Goal: Information Seeking & Learning: Compare options

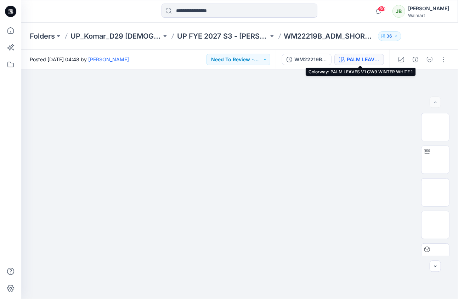
click at [377, 59] on div "PALM LEAVES V1 CW9 WINTER WHITE 1" at bounding box center [362, 60] width 33 height 8
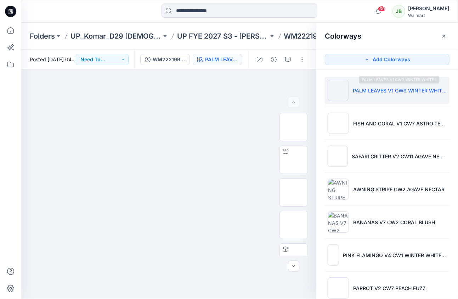
click at [369, 96] on li "PALM LEAVES V1 CW9 WINTER WHITE 1" at bounding box center [387, 90] width 125 height 27
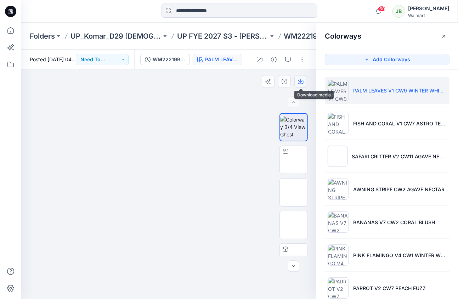
click at [301, 80] on icon "button" at bounding box center [301, 82] width 6 height 6
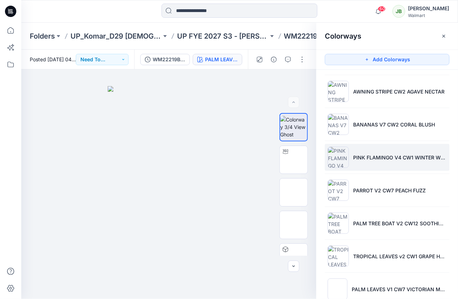
scroll to position [103, 0]
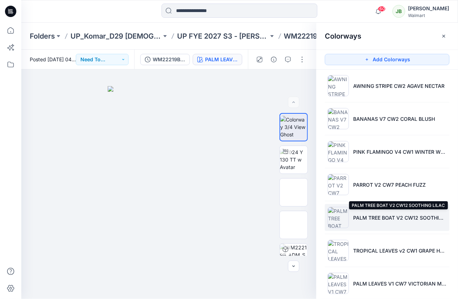
click at [363, 218] on p "PALM TREE BOAT V2 CW12 SOOTHING LILAC" at bounding box center [399, 217] width 93 height 7
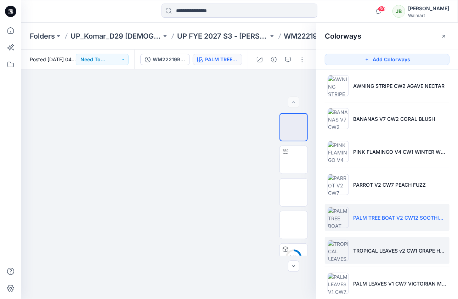
click at [364, 249] on p "TROPICAL LEAVES v2 CW1 GRAPE HAZE" at bounding box center [399, 250] width 93 height 7
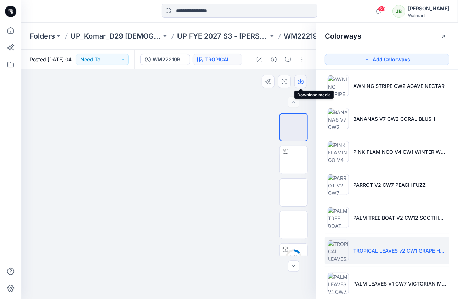
click at [304, 81] on button "button" at bounding box center [300, 81] width 13 height 13
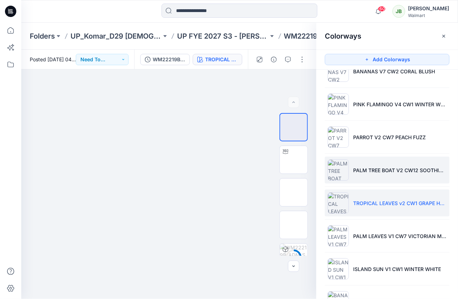
scroll to position [171, 0]
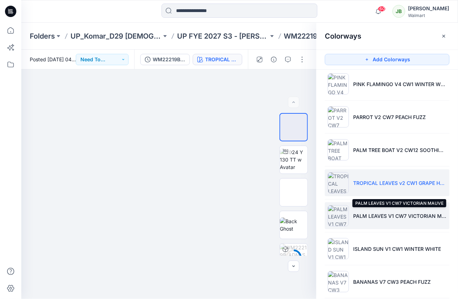
click at [378, 212] on p "PALM LEAVES V1 CW7 VICTORIAN MAUVE" at bounding box center [399, 215] width 93 height 7
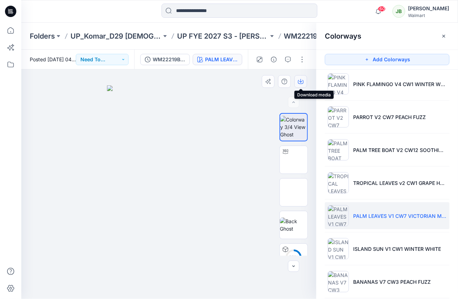
click at [299, 79] on icon "button" at bounding box center [301, 82] width 6 height 6
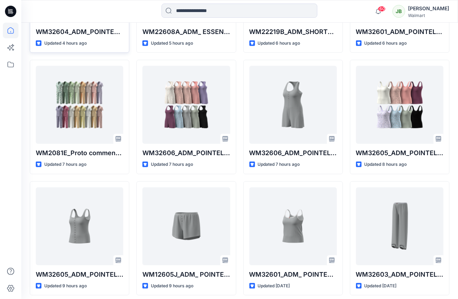
scroll to position [297, 0]
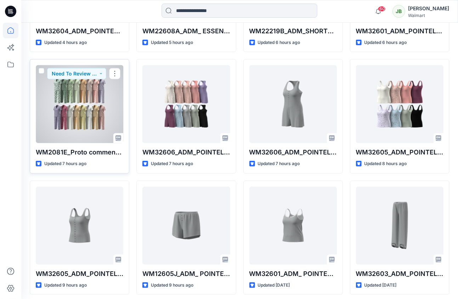
click at [70, 121] on div at bounding box center [79, 104] width 87 height 78
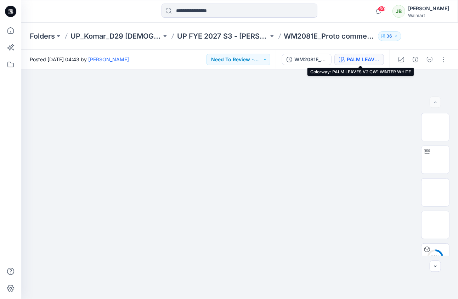
click at [373, 62] on div "PALM LEAVES V2 CW1 WINTER WHITE" at bounding box center [362, 60] width 33 height 8
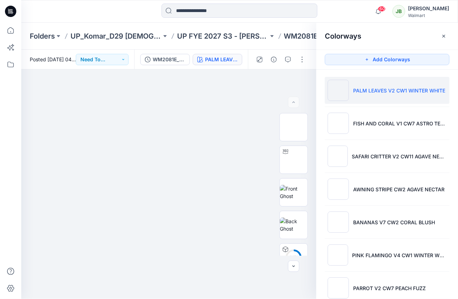
click at [367, 96] on li "PALM LEAVES V2 CW1 WINTER WHITE" at bounding box center [387, 90] width 125 height 27
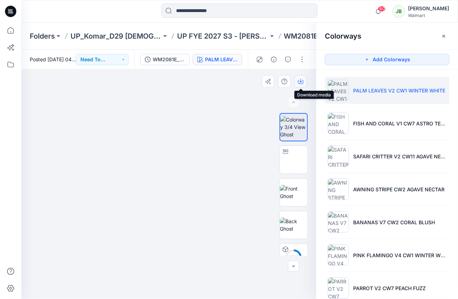
click at [299, 86] on button "button" at bounding box center [300, 81] width 13 height 13
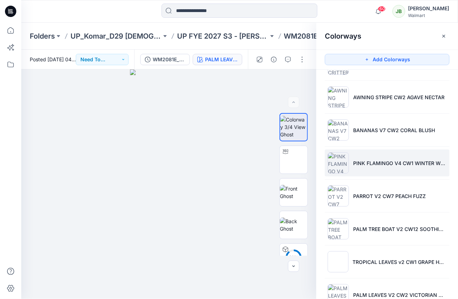
scroll to position [107, 0]
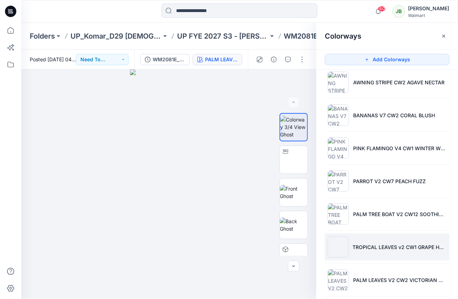
click at [371, 255] on li "TROPICAL LEAVES v2 CW1 GRAPE HAZE" at bounding box center [387, 246] width 125 height 27
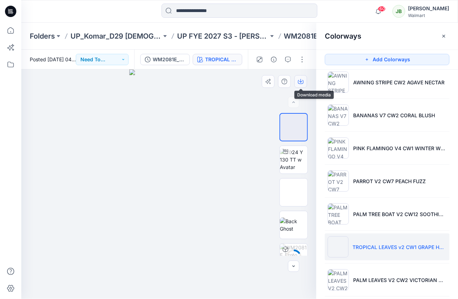
click at [300, 84] on icon "button" at bounding box center [301, 82] width 6 height 4
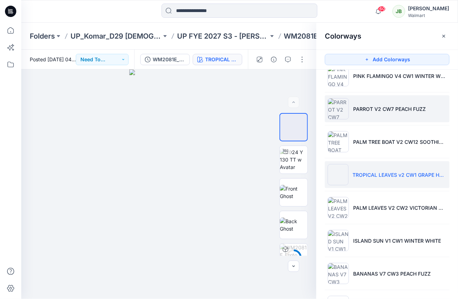
scroll to position [309, 0]
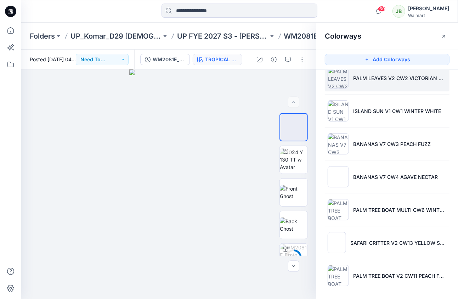
click at [407, 81] on li "PALM LEAVES V2 CW2 VICTORIAN MAUVE" at bounding box center [387, 77] width 125 height 27
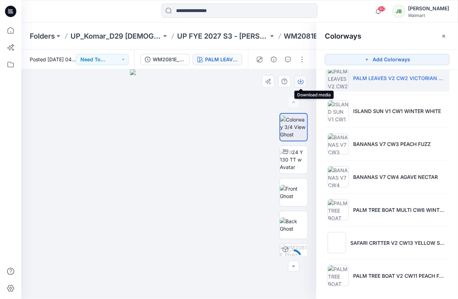
click at [301, 84] on icon "button" at bounding box center [301, 82] width 6 height 4
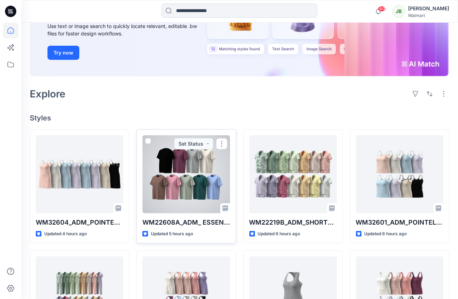
scroll to position [117, 0]
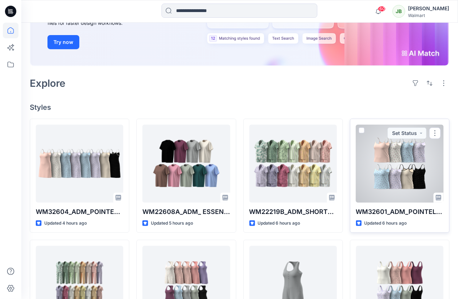
click at [367, 152] on div at bounding box center [399, 164] width 87 height 78
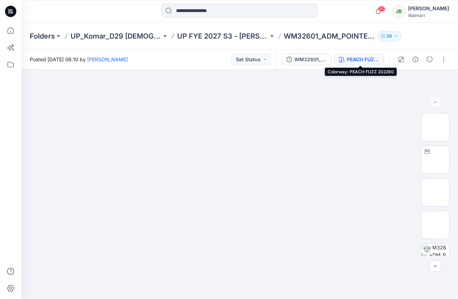
click at [359, 57] on div "PEACH FUZZ 202260" at bounding box center [362, 60] width 33 height 8
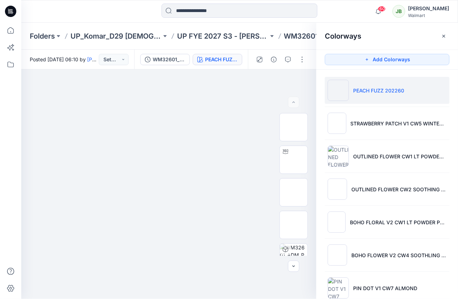
click at [375, 93] on p "PEACH FUZZ 202260" at bounding box center [378, 90] width 51 height 7
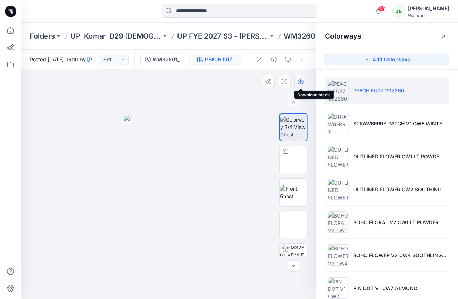
click at [301, 82] on icon "button" at bounding box center [300, 81] width 3 height 4
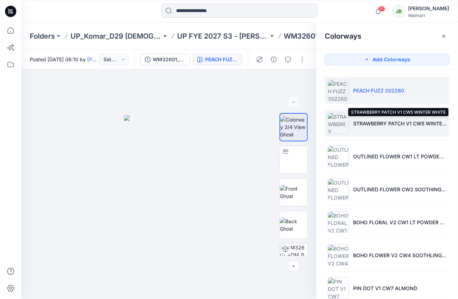
click at [389, 125] on p "STRAWBERRY PATCH V1 CW5 WINTER WHITE" at bounding box center [399, 123] width 93 height 7
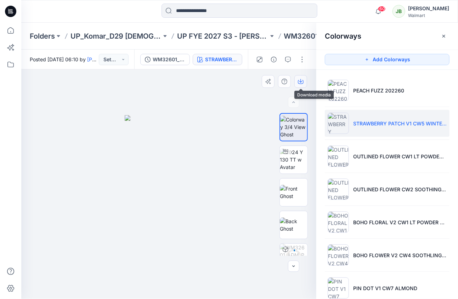
click at [303, 79] on button "button" at bounding box center [300, 81] width 13 height 13
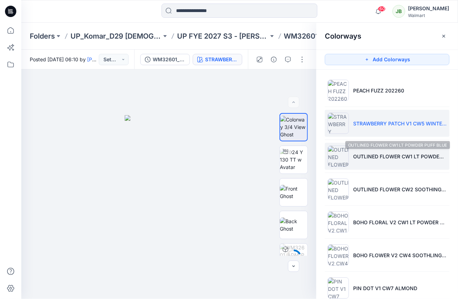
click at [358, 153] on p "OUTLINED FLOWER CW1 LT POWDER PUFF BLUE" at bounding box center [399, 156] width 93 height 7
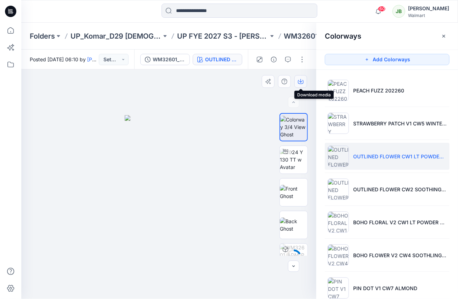
click at [303, 82] on icon "button" at bounding box center [301, 82] width 6 height 6
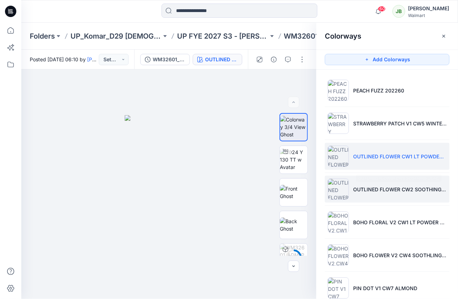
click at [353, 189] on p "OUTLINED FLOWER CW2 SOOTHING LILAC" at bounding box center [399, 188] width 93 height 7
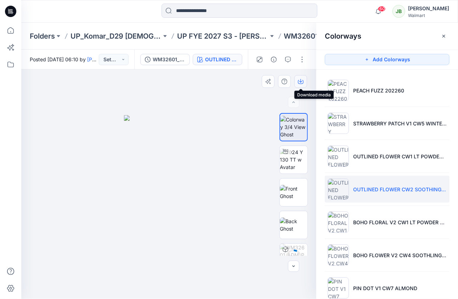
click at [302, 82] on icon "button" at bounding box center [301, 82] width 6 height 6
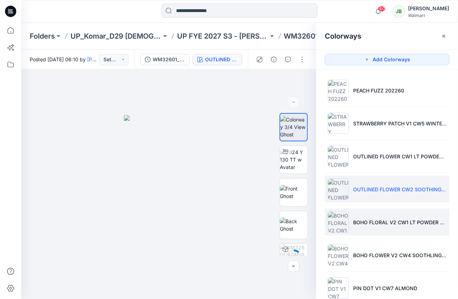
click at [344, 213] on img at bounding box center [337, 221] width 21 height 21
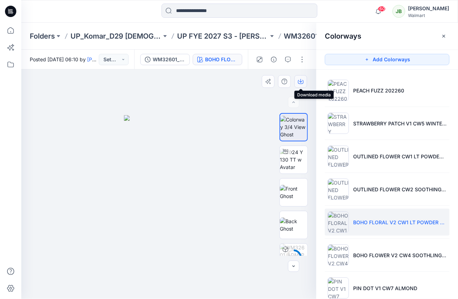
click at [302, 79] on icon "button" at bounding box center [301, 82] width 6 height 6
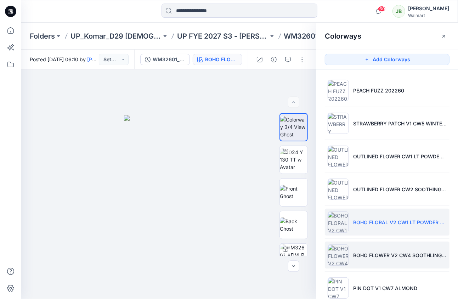
click at [362, 241] on li "BOHO FLOWER V2 CW4 SOOTHLING LILAC" at bounding box center [387, 254] width 125 height 27
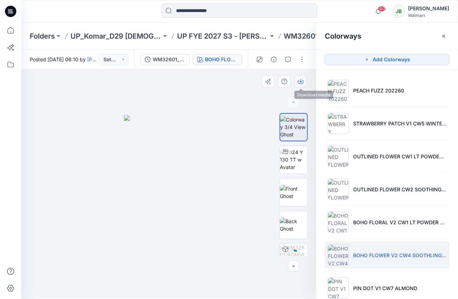
click at [303, 82] on button "button" at bounding box center [300, 81] width 13 height 13
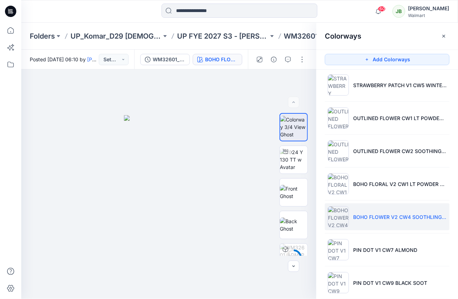
scroll to position [47, 0]
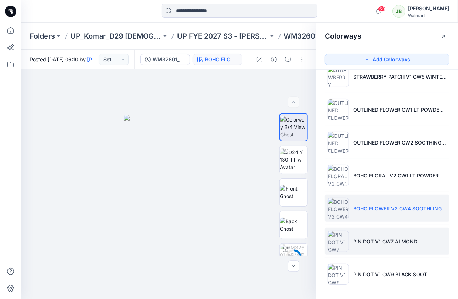
click at [374, 238] on p "PIN DOT V1 CW7 ALMOND" at bounding box center [385, 240] width 64 height 7
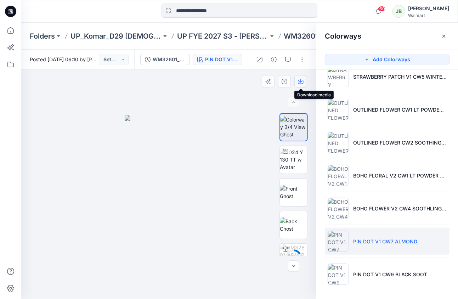
click at [302, 82] on icon "button" at bounding box center [301, 82] width 6 height 6
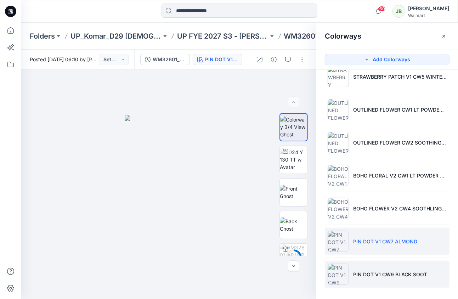
click at [366, 270] on p "PIN DOT V1 CW9 BLACK SOOT" at bounding box center [390, 273] width 74 height 7
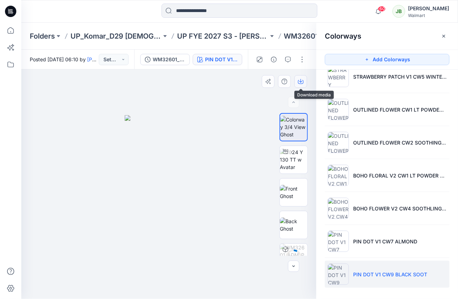
click at [300, 81] on icon "button" at bounding box center [300, 81] width 3 height 4
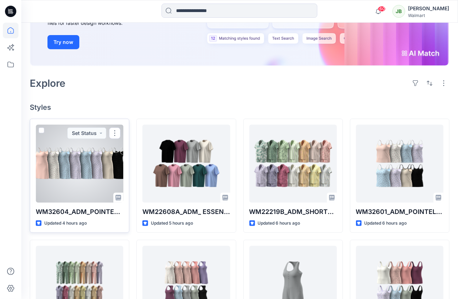
click at [111, 179] on div at bounding box center [79, 164] width 87 height 78
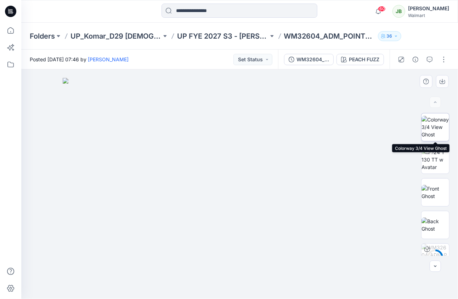
click at [439, 127] on img at bounding box center [435, 127] width 28 height 22
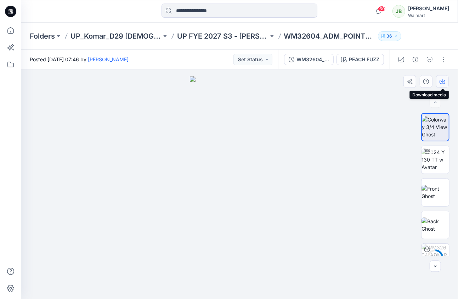
click at [442, 84] on icon "button" at bounding box center [442, 82] width 6 height 4
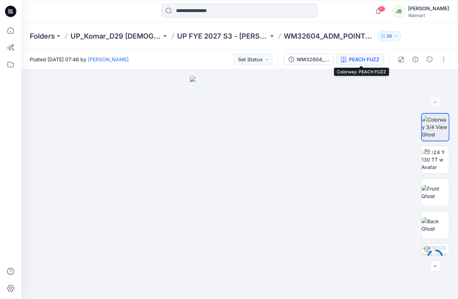
click at [379, 58] on div "PEACH FUZZ" at bounding box center [364, 60] width 30 height 8
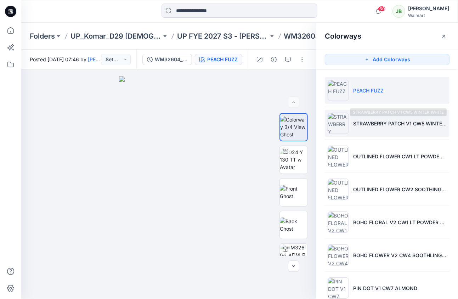
click at [372, 125] on p "STRAWBERRY PATCH V1 CW5 WINTER WHITE" at bounding box center [399, 123] width 93 height 7
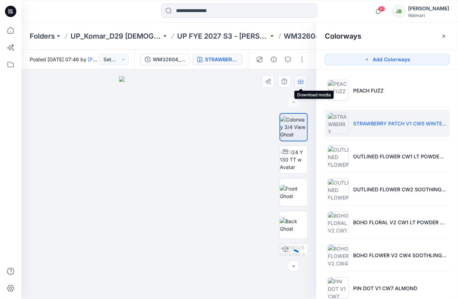
click at [300, 81] on icon "button" at bounding box center [300, 81] width 3 height 4
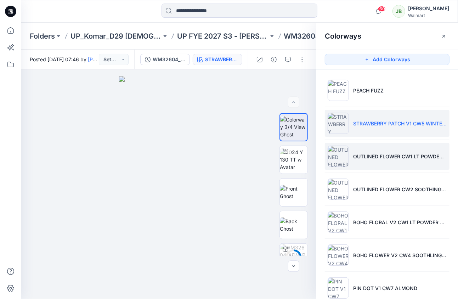
click at [352, 150] on li "OUTLINED FLOWER CW1 LT POWDER PUFF BLUE" at bounding box center [387, 156] width 125 height 27
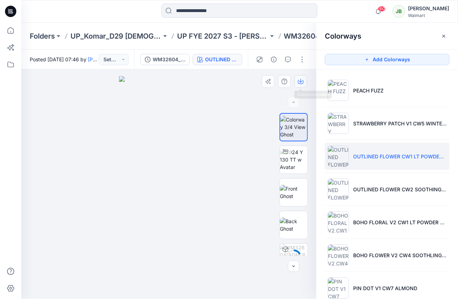
click at [301, 77] on button "button" at bounding box center [300, 81] width 13 height 13
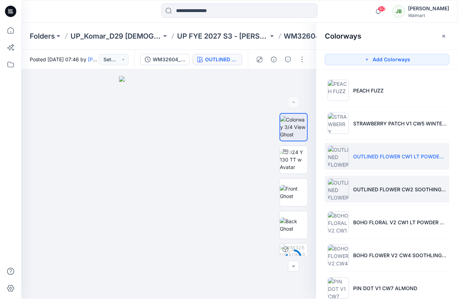
click at [358, 183] on li "OUTLINED FLOWER CW2 SOOTHING LILAC" at bounding box center [387, 189] width 125 height 27
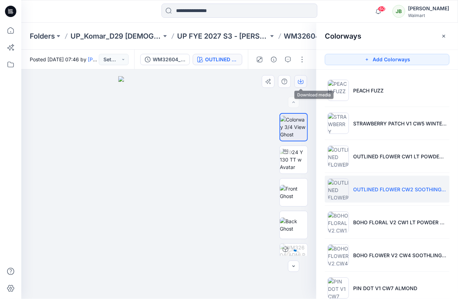
click at [302, 82] on icon "button" at bounding box center [301, 82] width 6 height 6
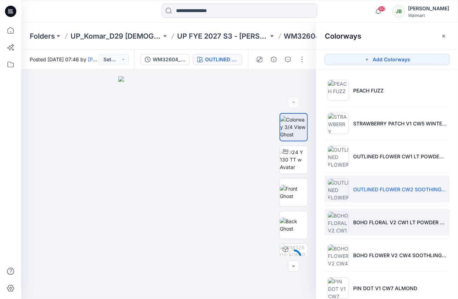
click at [353, 218] on p "BOHO FLORAL V2 CW1 LT POWDER PUFF BLUE" at bounding box center [399, 221] width 93 height 7
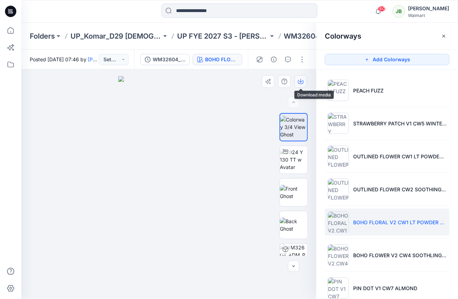
click at [301, 83] on icon "button" at bounding box center [301, 82] width 6 height 6
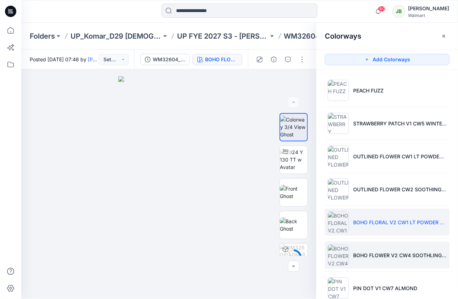
click at [355, 247] on li "BOHO FLOWER V2 CW4 SOOTHLING LILAC" at bounding box center [387, 254] width 125 height 27
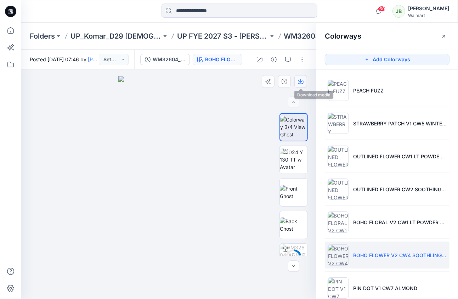
click at [299, 82] on icon "button" at bounding box center [301, 82] width 6 height 6
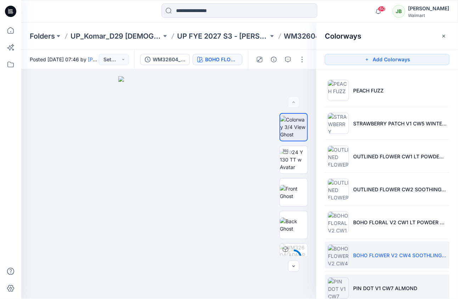
click at [354, 286] on p "PIN DOT V1 CW7 ALMOND" at bounding box center [385, 287] width 64 height 7
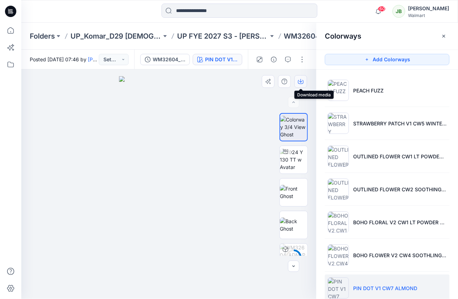
click at [302, 81] on icon "button" at bounding box center [301, 82] width 6 height 6
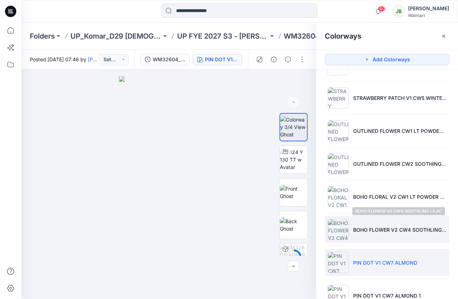
scroll to position [47, 0]
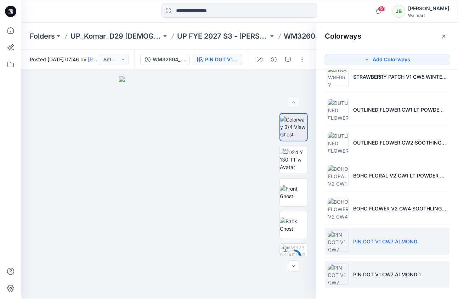
click at [367, 280] on li "PIN DOT V1 CW7 ALMOND 1" at bounding box center [387, 273] width 125 height 27
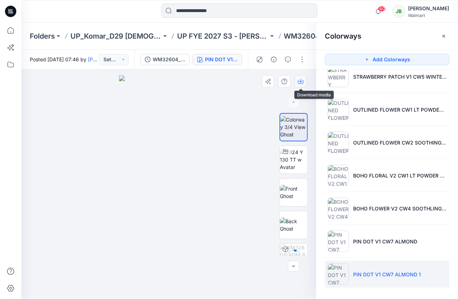
click at [300, 81] on icon "button" at bounding box center [301, 82] width 6 height 6
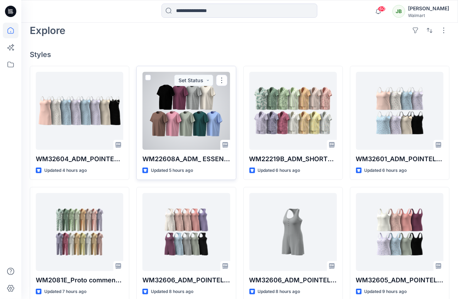
scroll to position [172, 0]
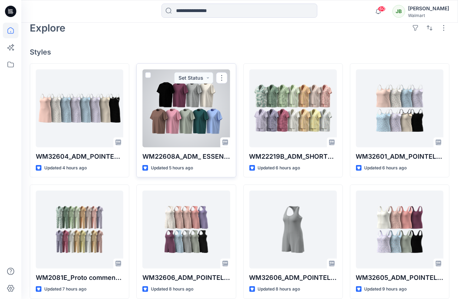
click at [196, 110] on div at bounding box center [185, 108] width 87 height 78
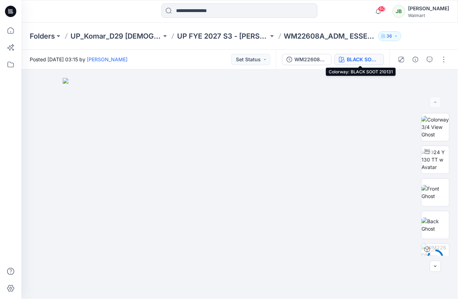
click at [369, 61] on div "BLACK SOOT 210131" at bounding box center [362, 60] width 33 height 8
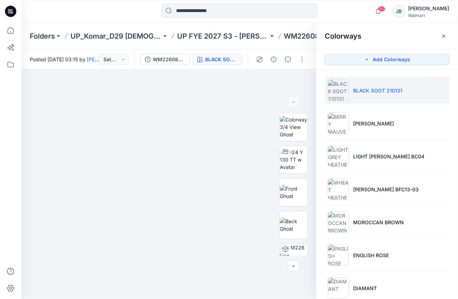
click at [369, 87] on p "BLACK SOOT 210131" at bounding box center [377, 90] width 49 height 7
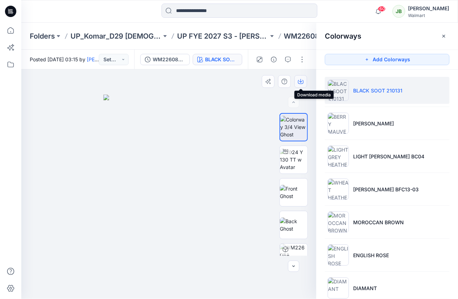
click at [302, 82] on icon "button" at bounding box center [301, 82] width 6 height 6
click at [236, 95] on div at bounding box center [168, 183] width 295 height 229
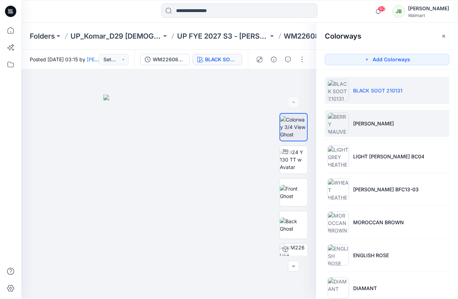
click at [351, 116] on li "[PERSON_NAME]" at bounding box center [387, 123] width 125 height 27
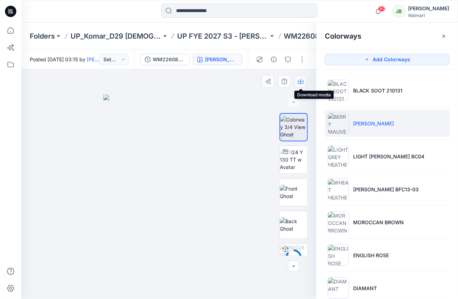
click at [301, 83] on icon "button" at bounding box center [301, 82] width 6 height 6
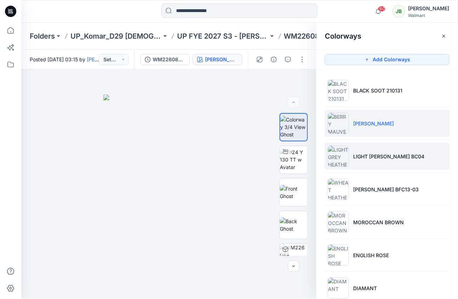
click at [341, 158] on img at bounding box center [337, 155] width 21 height 21
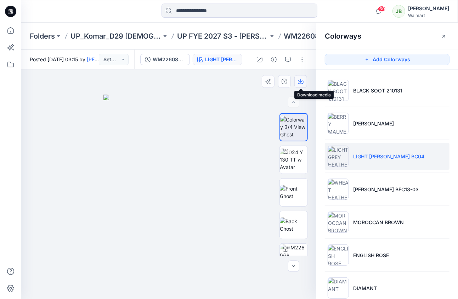
click at [301, 80] on icon "button" at bounding box center [301, 82] width 6 height 6
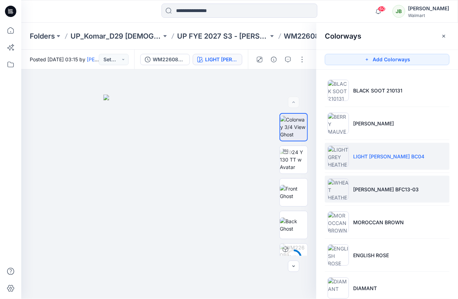
click at [348, 194] on img at bounding box center [337, 188] width 21 height 21
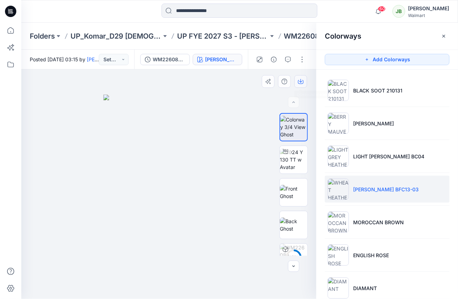
click at [302, 81] on icon "button" at bounding box center [301, 82] width 6 height 6
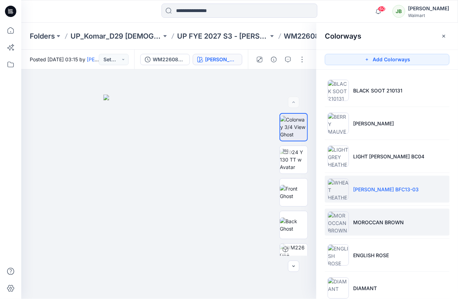
click at [337, 223] on img at bounding box center [337, 221] width 21 height 21
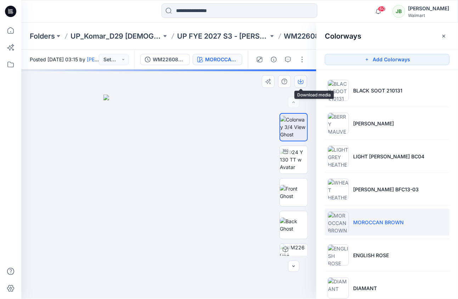
click at [302, 82] on icon "button" at bounding box center [301, 82] width 6 height 6
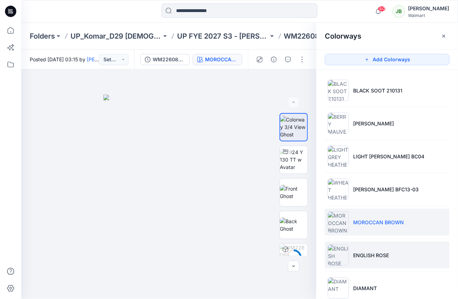
click at [340, 248] on img at bounding box center [337, 254] width 21 height 21
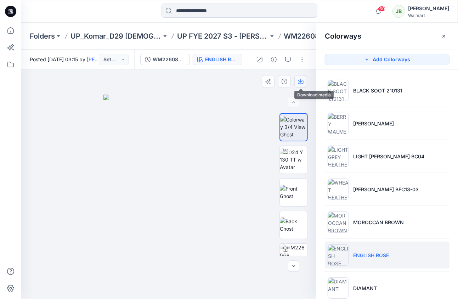
click at [300, 81] on icon "button" at bounding box center [300, 81] width 3 height 4
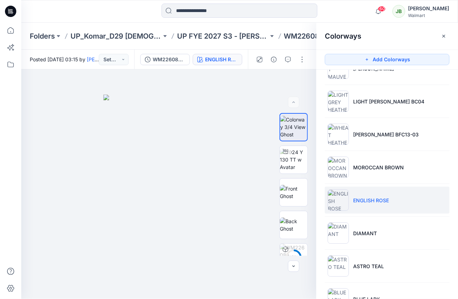
scroll to position [80, 0]
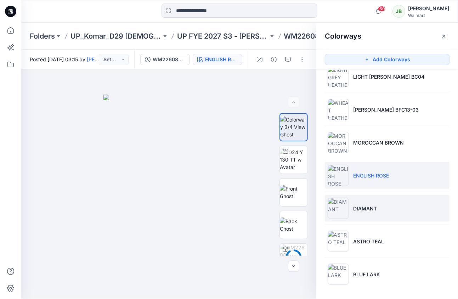
click at [341, 214] on img at bounding box center [337, 207] width 21 height 21
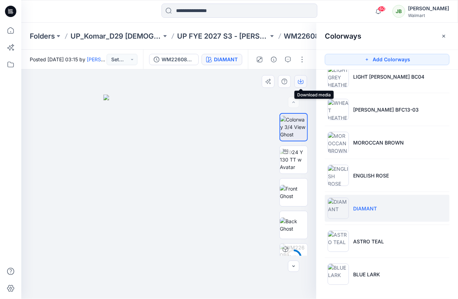
click at [302, 80] on icon "button" at bounding box center [301, 82] width 6 height 6
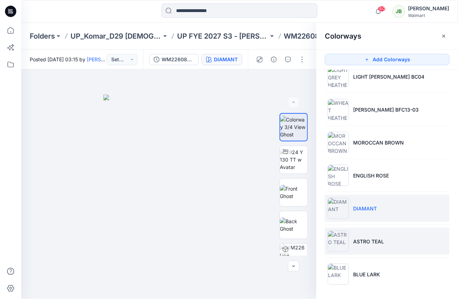
click at [339, 237] on img at bounding box center [337, 240] width 21 height 21
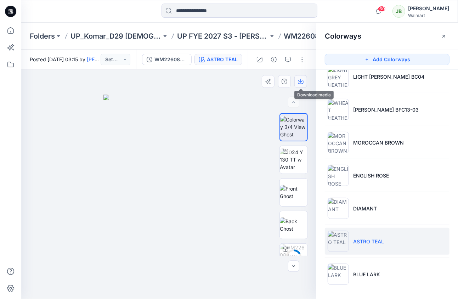
click at [299, 82] on icon "button" at bounding box center [301, 82] width 6 height 6
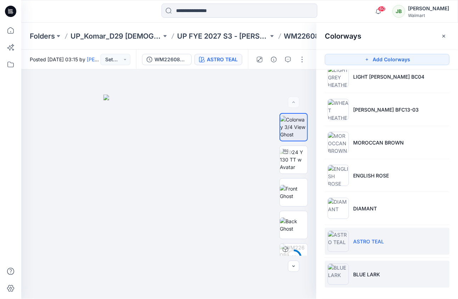
click at [344, 275] on img at bounding box center [337, 273] width 21 height 21
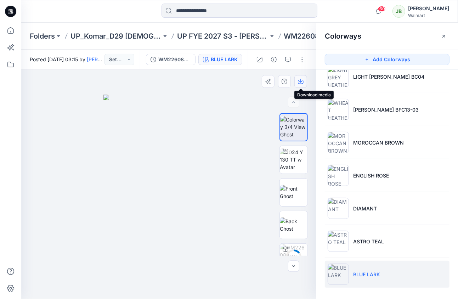
click at [303, 80] on icon "button" at bounding box center [301, 82] width 6 height 4
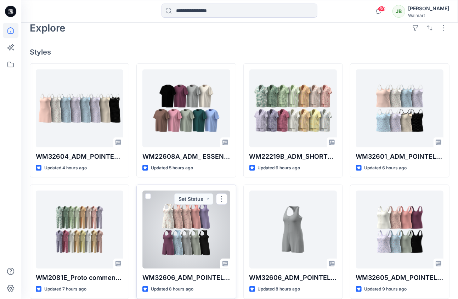
click at [178, 236] on div at bounding box center [185, 229] width 87 height 78
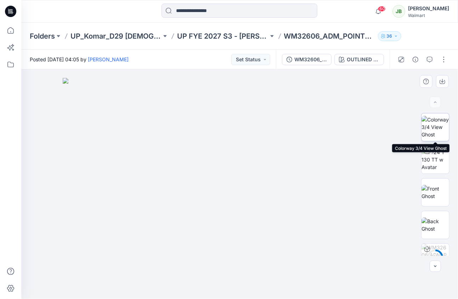
click at [436, 128] on img at bounding box center [435, 127] width 28 height 22
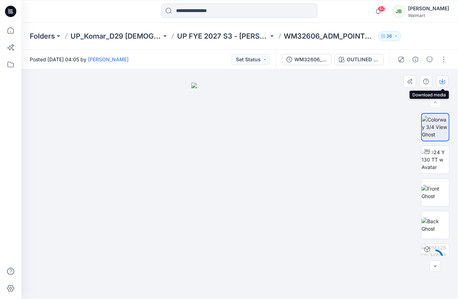
click at [443, 82] on icon "button" at bounding box center [442, 82] width 6 height 6
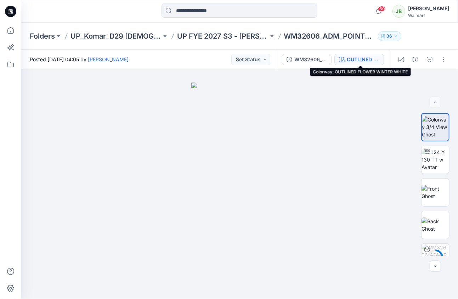
click at [374, 59] on div "OUTLINED FLOWER WINTER WHITE" at bounding box center [362, 60] width 33 height 8
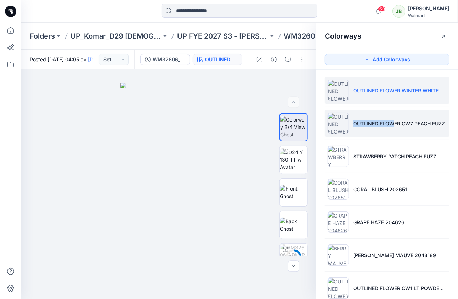
click at [393, 120] on p "OUTLINED FLOWER CW7 PEACH FUZZ" at bounding box center [399, 123] width 92 height 7
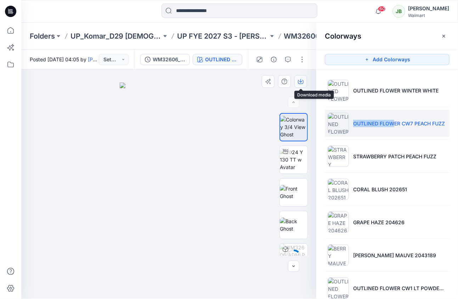
click at [299, 79] on icon "button" at bounding box center [301, 82] width 6 height 6
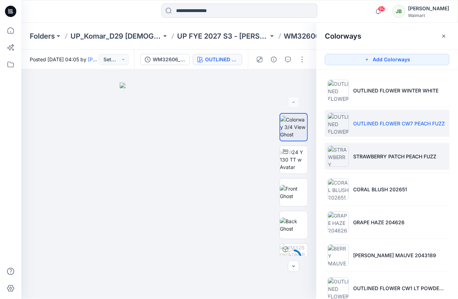
click at [378, 157] on p "STRAWBERRY PATCH PEACH FUZZ" at bounding box center [394, 156] width 83 height 7
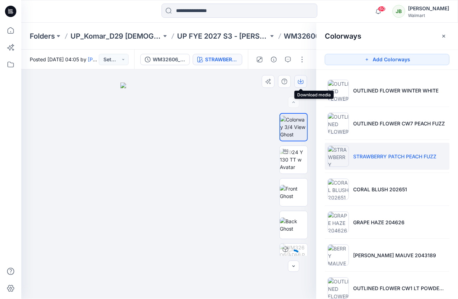
click at [301, 81] on icon "button" at bounding box center [300, 81] width 3 height 4
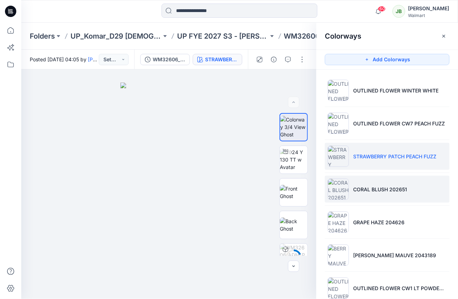
click at [347, 189] on img at bounding box center [337, 188] width 21 height 21
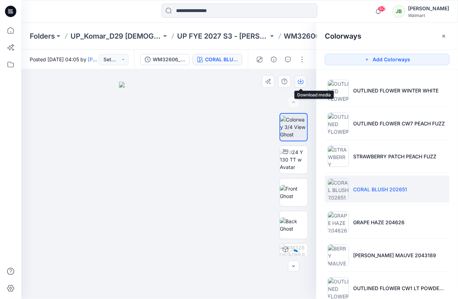
click at [301, 83] on icon "button" at bounding box center [301, 82] width 6 height 6
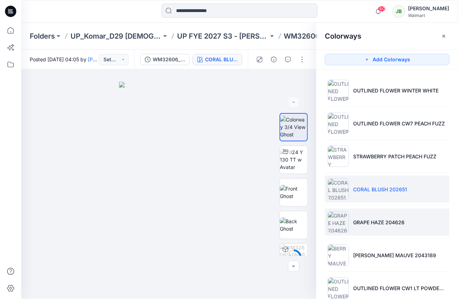
click at [341, 218] on img at bounding box center [337, 221] width 21 height 21
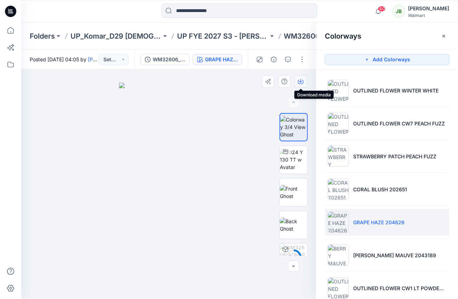
click at [298, 82] on icon "button" at bounding box center [301, 82] width 6 height 6
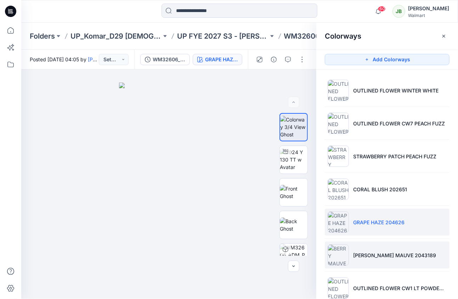
click at [355, 259] on li "[PERSON_NAME] MAUVE 2043189" at bounding box center [387, 254] width 125 height 27
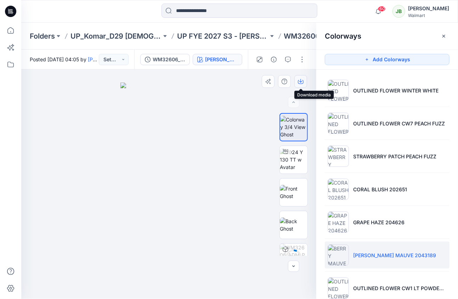
click at [301, 80] on icon "button" at bounding box center [301, 82] width 6 height 6
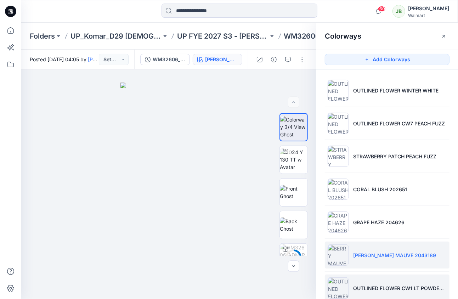
click at [339, 288] on img at bounding box center [337, 287] width 21 height 21
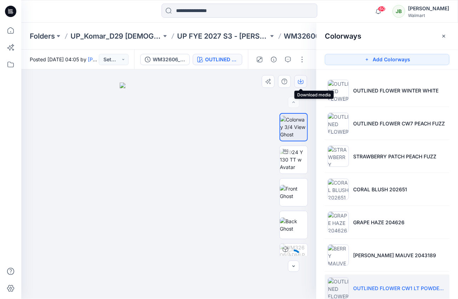
click at [300, 82] on icon "button" at bounding box center [300, 81] width 3 height 4
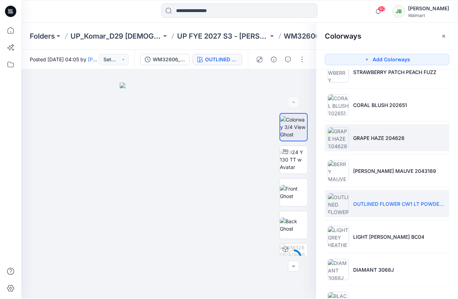
scroll to position [112, 0]
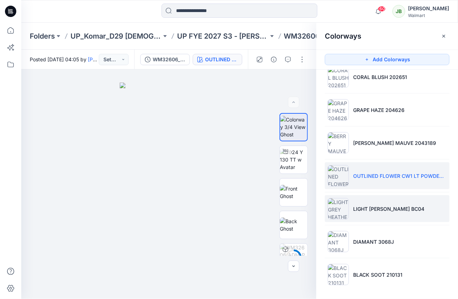
click at [369, 207] on p "LIGHT [PERSON_NAME] BC04" at bounding box center [388, 208] width 71 height 7
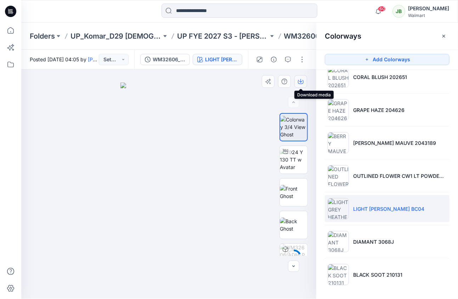
click at [304, 80] on button "button" at bounding box center [300, 81] width 13 height 13
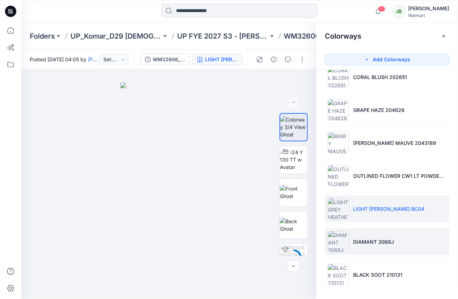
click at [371, 239] on p "DIAMANT 3068J" at bounding box center [373, 241] width 41 height 7
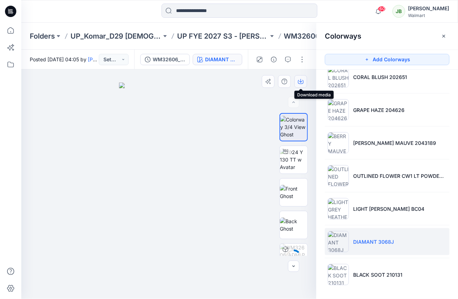
click at [302, 81] on icon "button" at bounding box center [300, 81] width 3 height 4
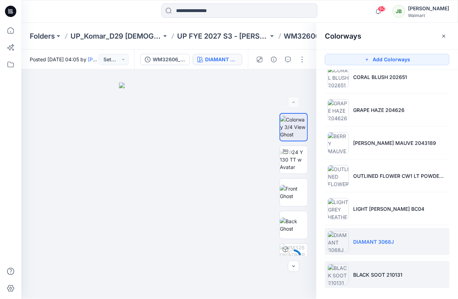
click at [350, 268] on li "BLACK SOOT 210131" at bounding box center [387, 274] width 125 height 27
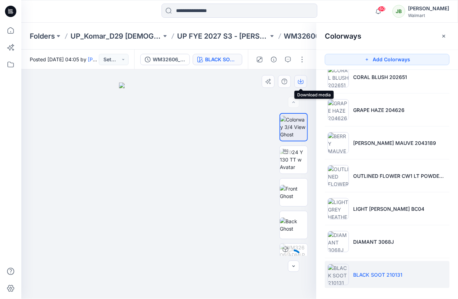
click at [298, 81] on icon "button" at bounding box center [301, 82] width 6 height 6
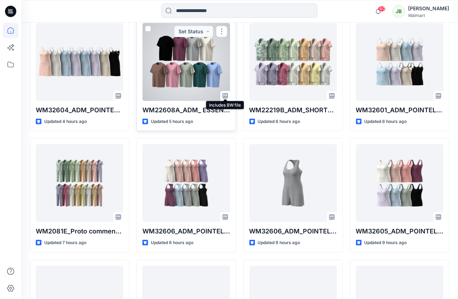
scroll to position [234, 0]
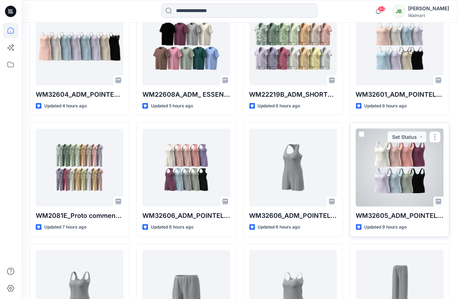
click at [366, 197] on div at bounding box center [399, 167] width 87 height 78
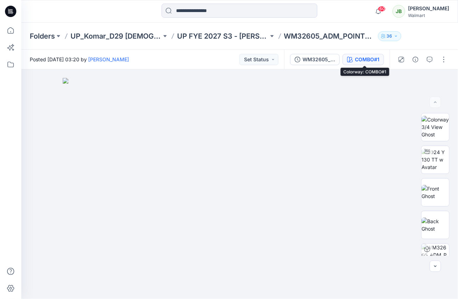
click at [375, 57] on div "COMBO#1" at bounding box center [367, 60] width 24 height 8
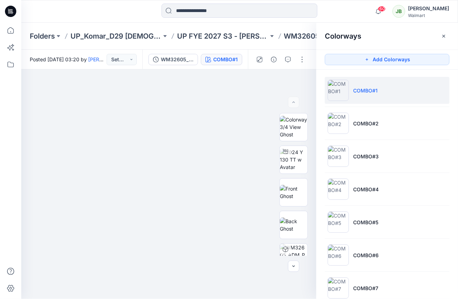
click at [377, 94] on li "COMBO#1" at bounding box center [387, 90] width 125 height 27
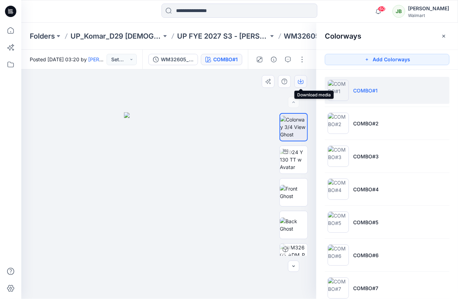
click at [302, 81] on icon "button" at bounding box center [300, 81] width 3 height 4
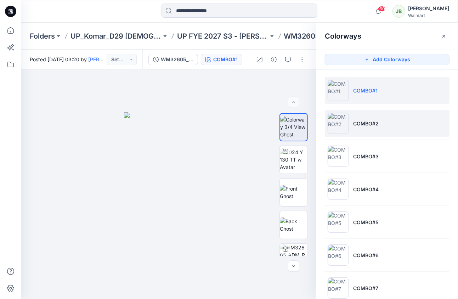
click at [395, 118] on li "COMBO#2" at bounding box center [387, 123] width 125 height 27
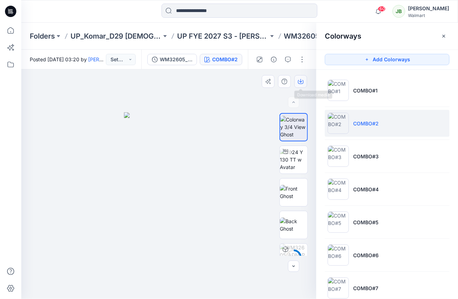
click at [302, 79] on icon "button" at bounding box center [301, 82] width 6 height 6
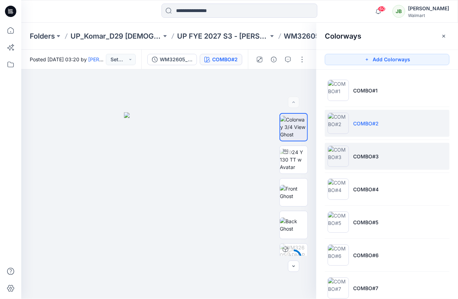
click at [387, 153] on li "COMBO#3" at bounding box center [387, 156] width 125 height 27
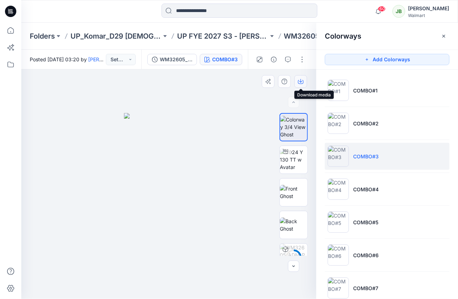
click at [299, 82] on icon "button" at bounding box center [301, 82] width 6 height 6
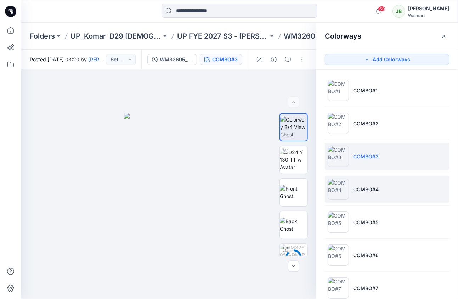
click at [354, 189] on p "COMBO#4" at bounding box center [365, 188] width 25 height 7
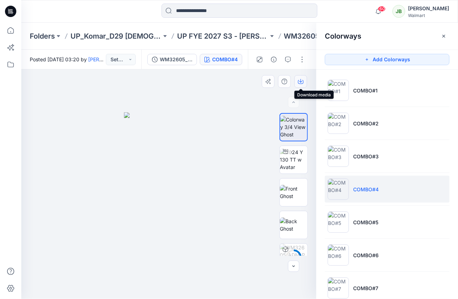
click at [301, 84] on icon "button" at bounding box center [301, 82] width 6 height 6
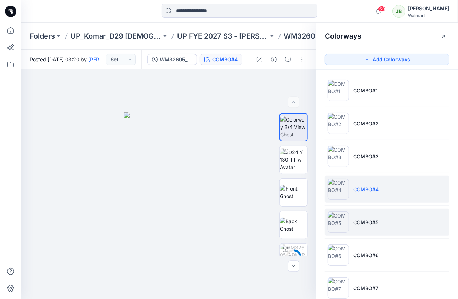
click at [349, 213] on li "COMBO#5" at bounding box center [387, 221] width 125 height 27
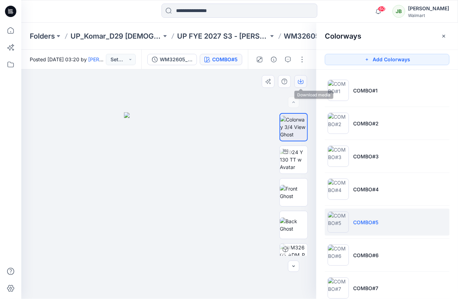
click at [301, 82] on icon "button" at bounding box center [300, 81] width 3 height 4
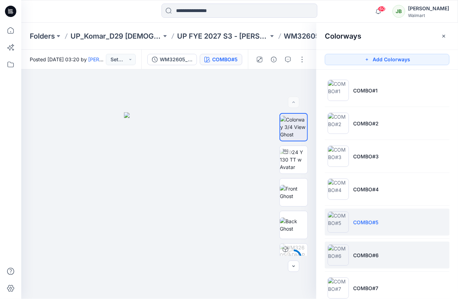
click at [359, 246] on li "COMBO#6" at bounding box center [387, 254] width 125 height 27
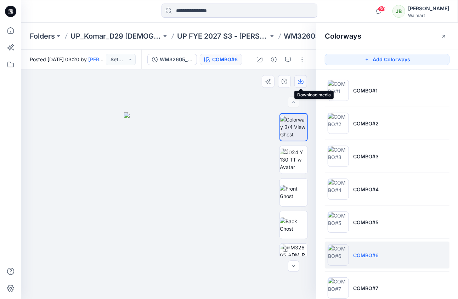
click at [303, 79] on icon "button" at bounding box center [301, 82] width 6 height 6
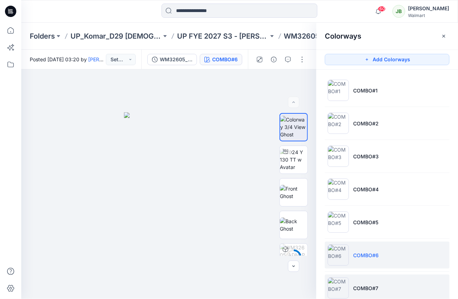
click at [361, 276] on li "COMBO#7" at bounding box center [387, 287] width 125 height 27
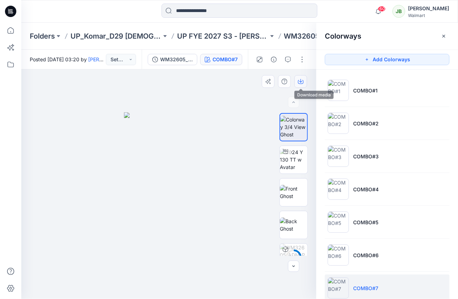
click at [299, 79] on icon "button" at bounding box center [301, 82] width 6 height 6
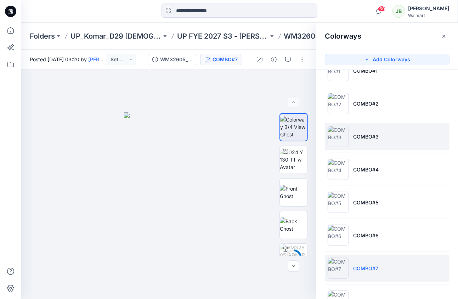
scroll to position [47, 0]
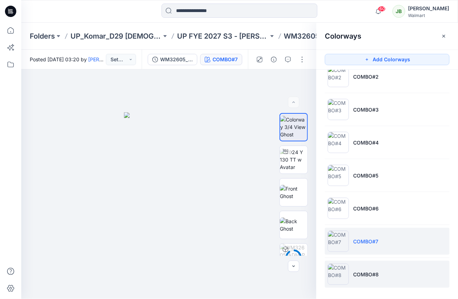
click at [361, 261] on li "COMBO#8" at bounding box center [387, 273] width 125 height 27
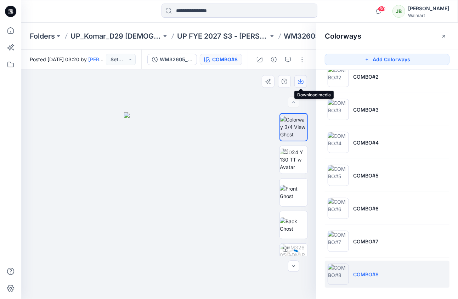
click at [303, 79] on icon "button" at bounding box center [301, 82] width 6 height 6
